Goal: Task Accomplishment & Management: Use online tool/utility

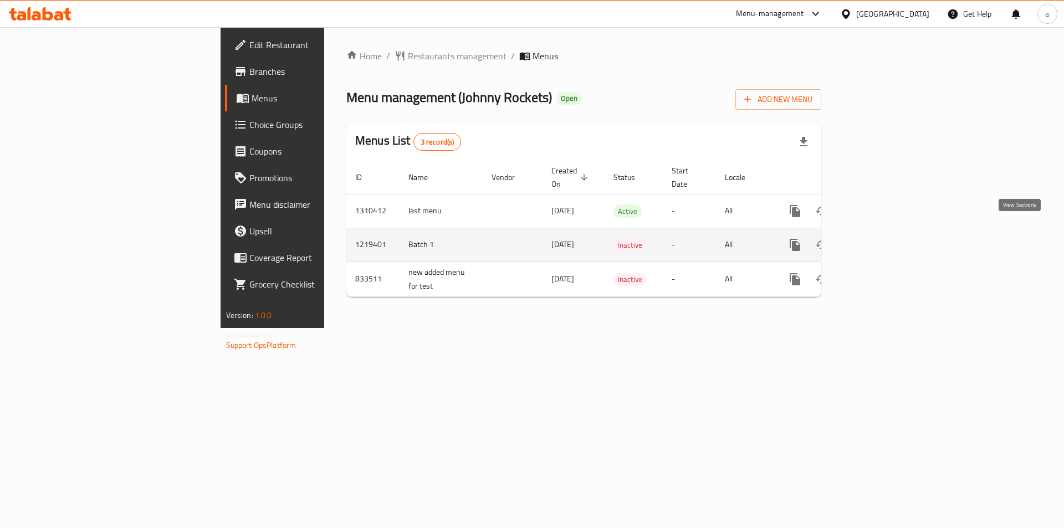
click at [882, 238] on icon "enhanced table" at bounding box center [874, 244] width 13 height 13
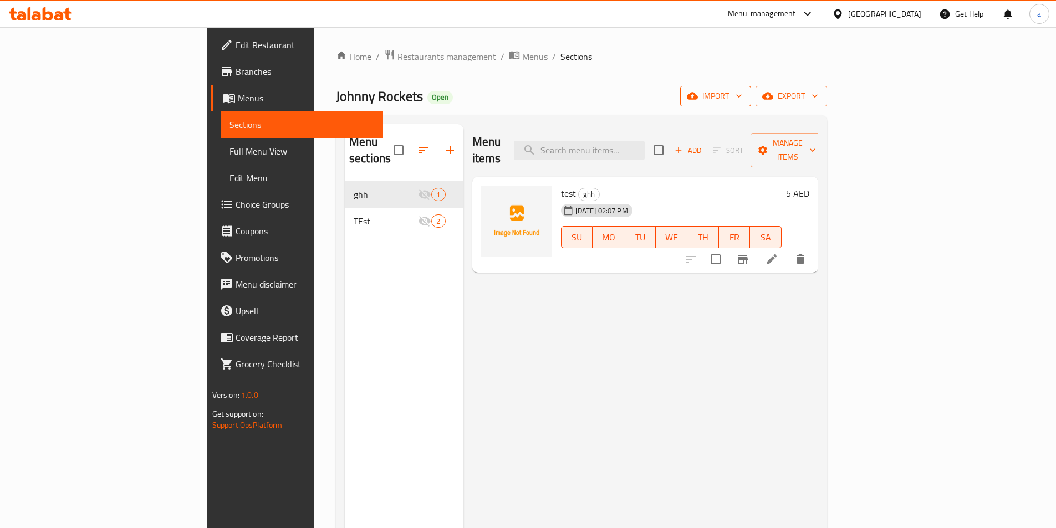
click at [742, 100] on span "import" at bounding box center [715, 96] width 53 height 14
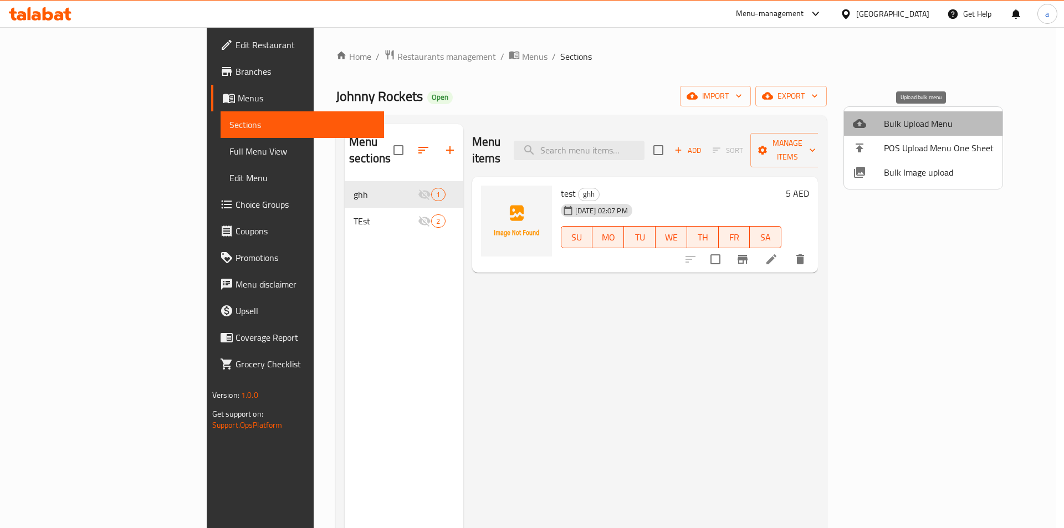
click at [929, 123] on span "Bulk Upload Menu" at bounding box center [939, 123] width 110 height 13
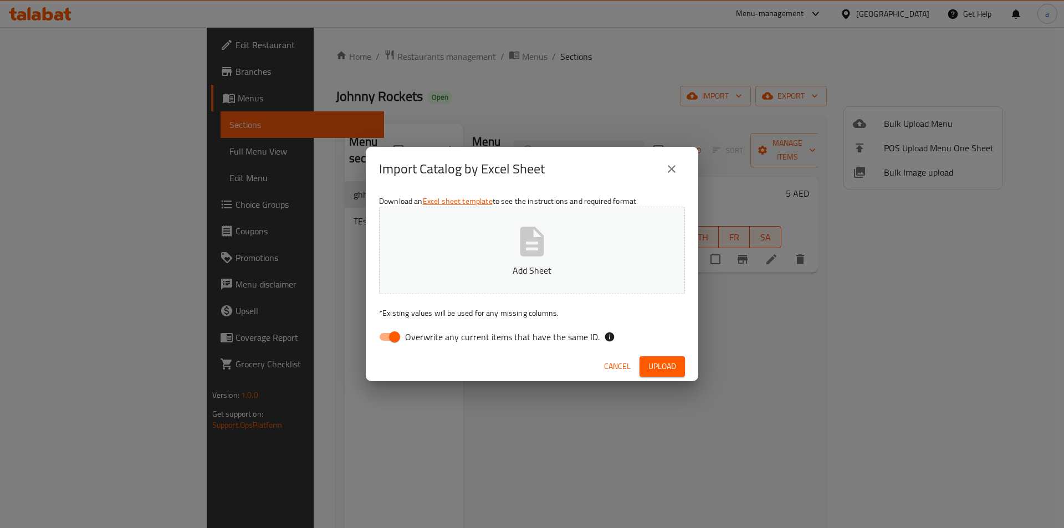
click at [502, 324] on div "Download an Excel sheet template to see the instructions and required format. A…" at bounding box center [532, 271] width 333 height 161
click at [495, 344] on span "Overwrite any current items that have the same ID." at bounding box center [502, 336] width 195 height 13
click at [426, 345] on input "Overwrite any current items that have the same ID." at bounding box center [394, 336] width 63 height 21
checkbox input "false"
click at [494, 281] on button "Add Sheet" at bounding box center [532, 251] width 306 height 88
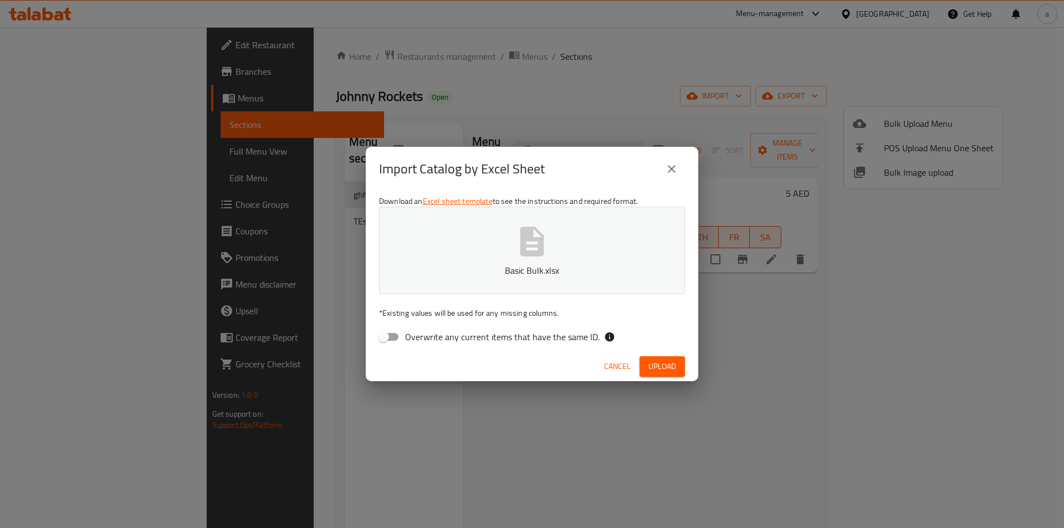
click at [661, 372] on span "Upload" at bounding box center [662, 367] width 28 height 14
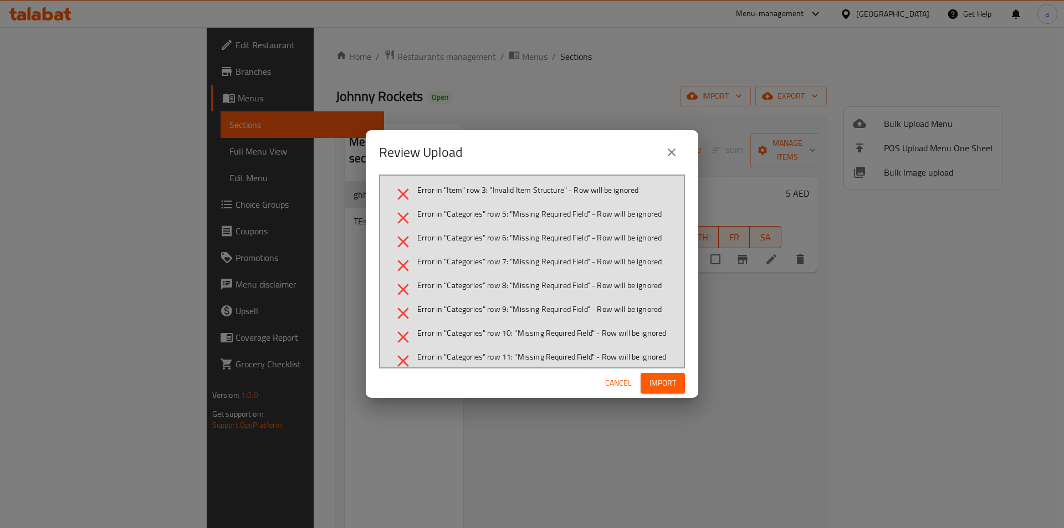
click at [759, 292] on div "Review Upload Error in "Item" row 3: "Invalid Item Structure" - Row will be ign…" at bounding box center [532, 264] width 1064 height 528
click at [616, 382] on span "Cancel" at bounding box center [618, 383] width 27 height 14
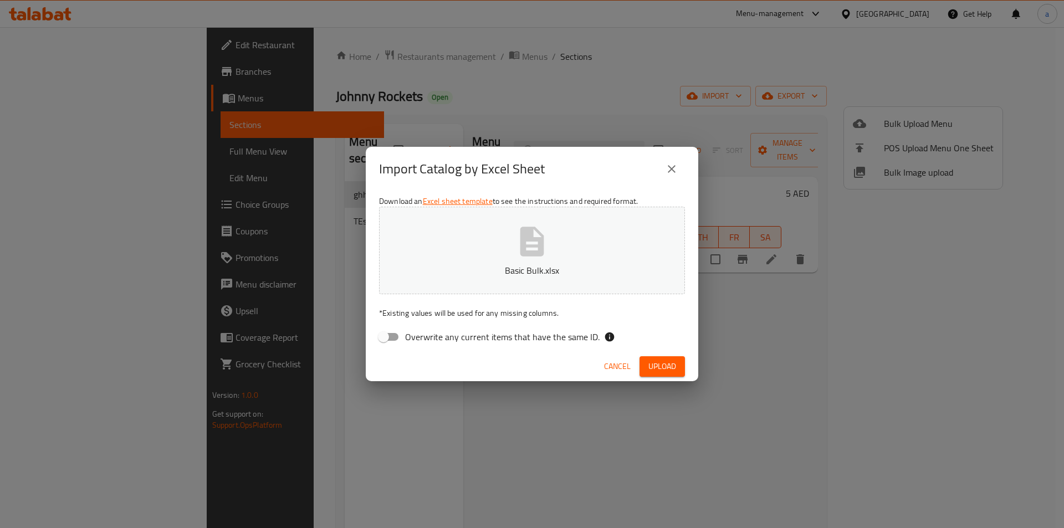
click at [561, 250] on button "Basic Bulk.xlsx" at bounding box center [532, 251] width 306 height 88
click at [655, 365] on span "Upload" at bounding box center [662, 367] width 28 height 14
click at [555, 241] on button "Basic Bulk (1).xlsx" at bounding box center [532, 251] width 306 height 88
click at [668, 366] on span "Upload" at bounding box center [662, 367] width 28 height 14
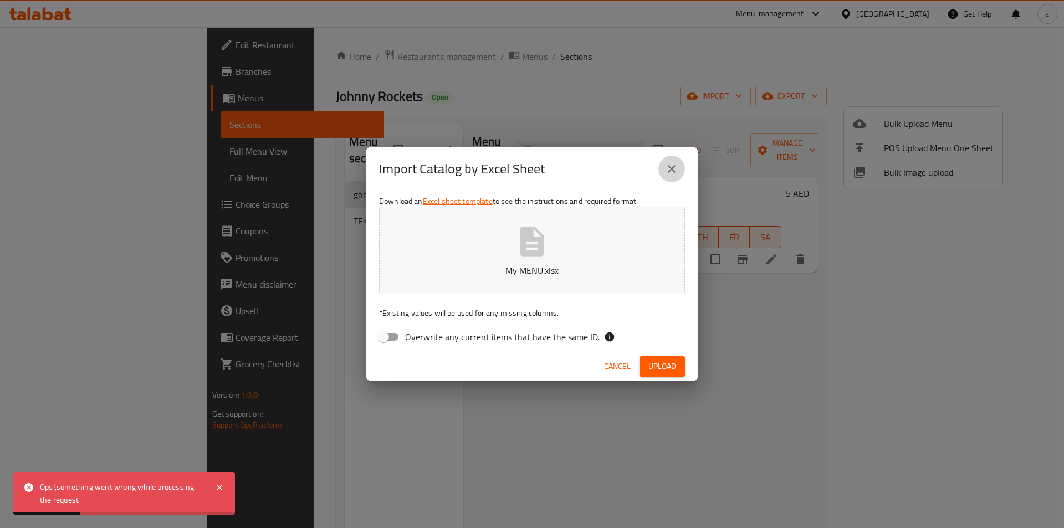
click at [676, 172] on icon "close" at bounding box center [671, 168] width 13 height 13
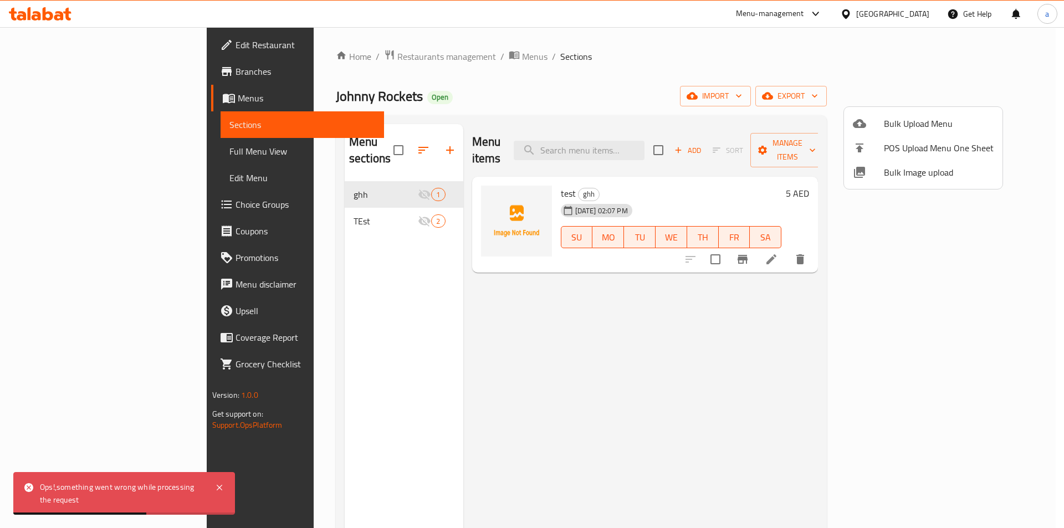
click at [54, 22] on div at bounding box center [532, 264] width 1064 height 528
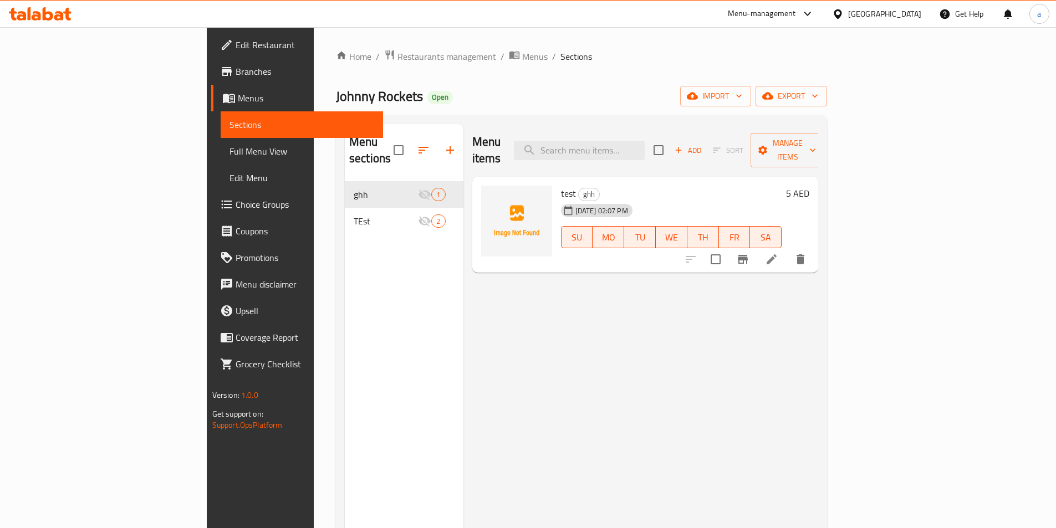
click at [57, 14] on icon at bounding box center [40, 13] width 63 height 13
